Goal: Navigation & Orientation: Find specific page/section

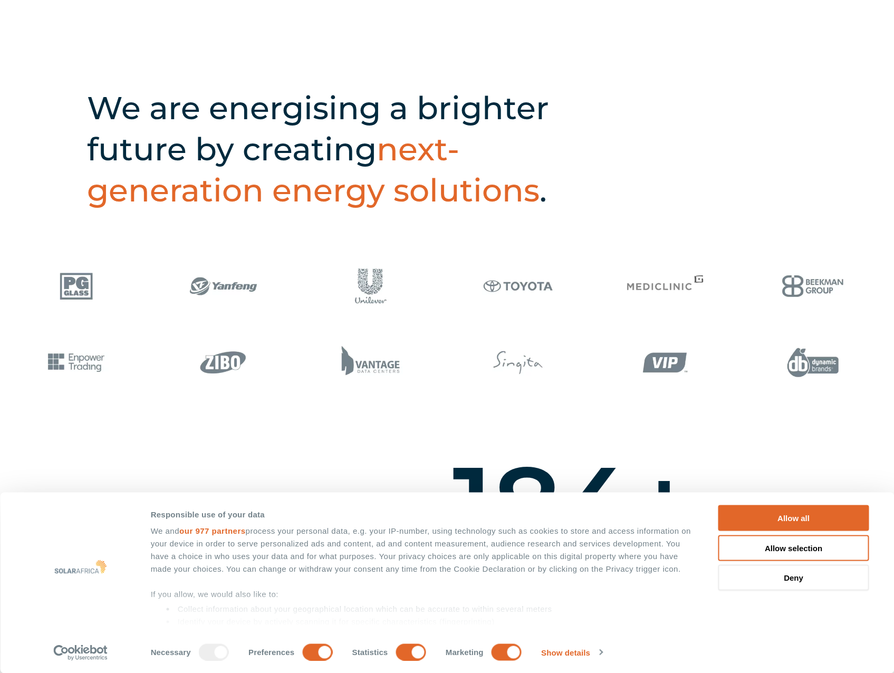
scroll to position [686, 0]
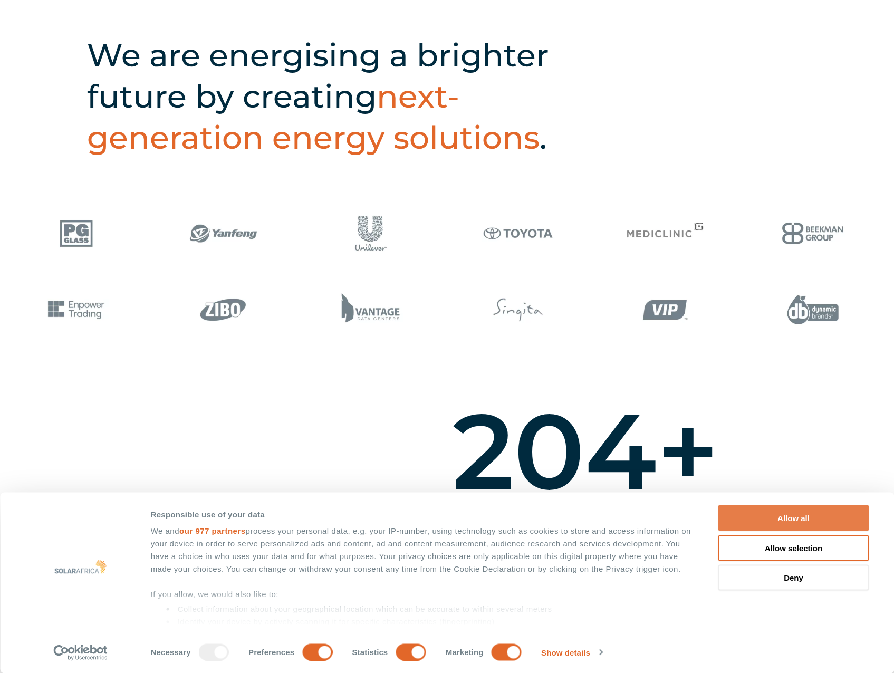
drag, startPoint x: 808, startPoint y: 520, endPoint x: 803, endPoint y: 517, distance: 5.7
click at [808, 520] on button "Allow all" at bounding box center [793, 518] width 151 height 26
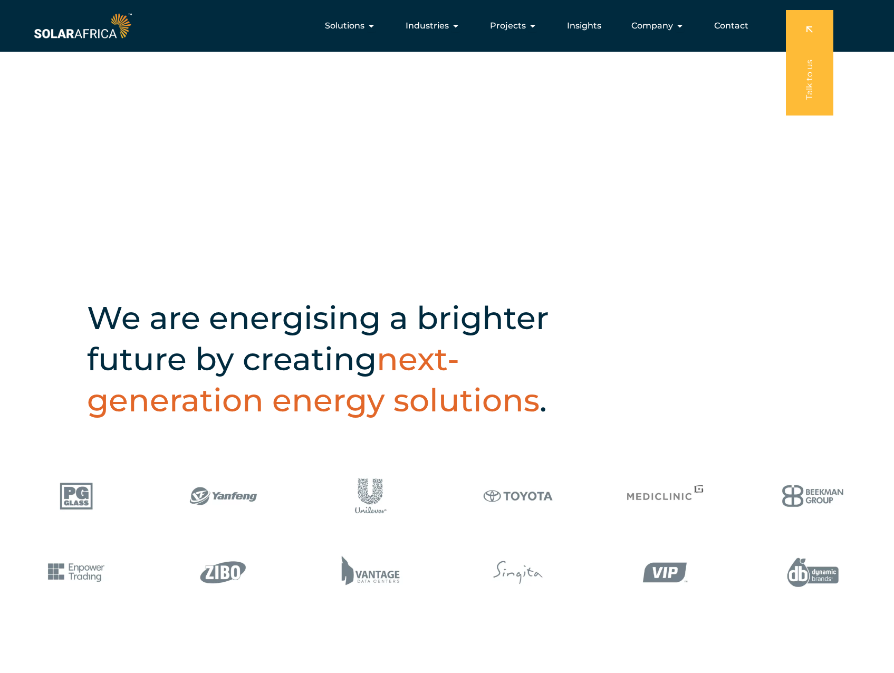
scroll to position [422, 0]
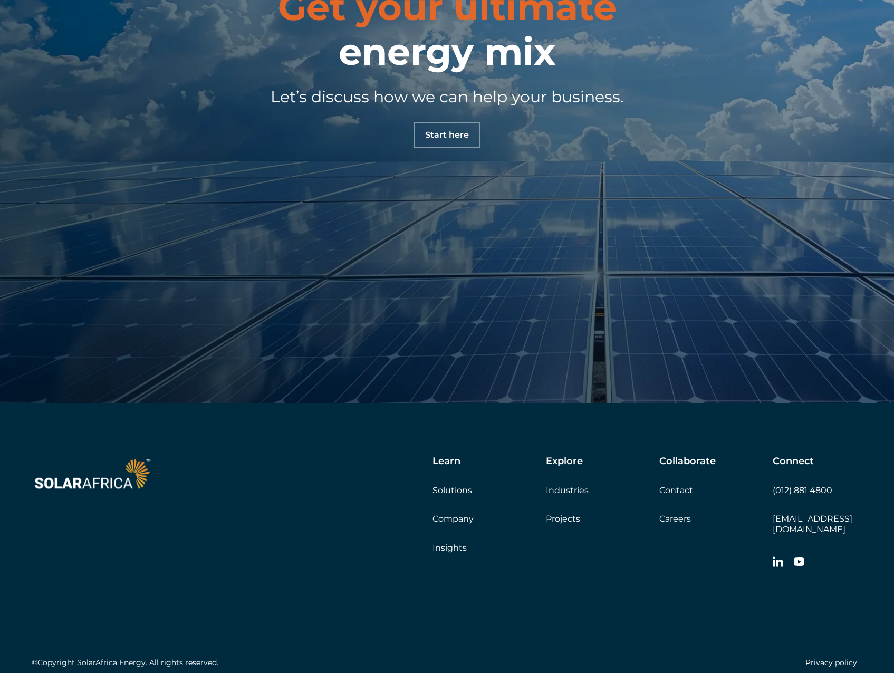
scroll to position [3901, 0]
